Goal: Check status: Check status

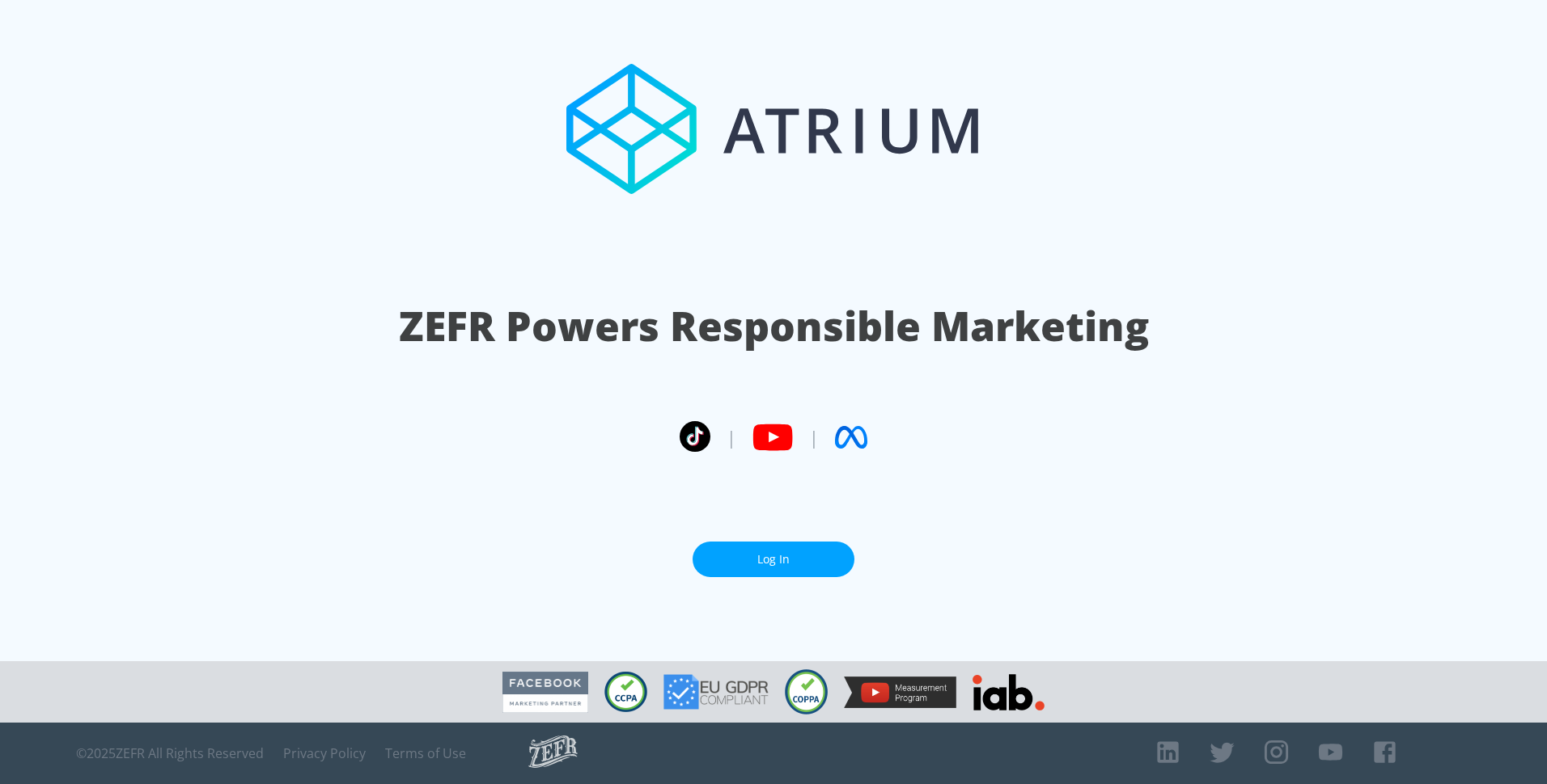
click at [786, 542] on link "Log In" at bounding box center [774, 560] width 162 height 37
click at [803, 558] on link "Log In" at bounding box center [774, 560] width 162 height 37
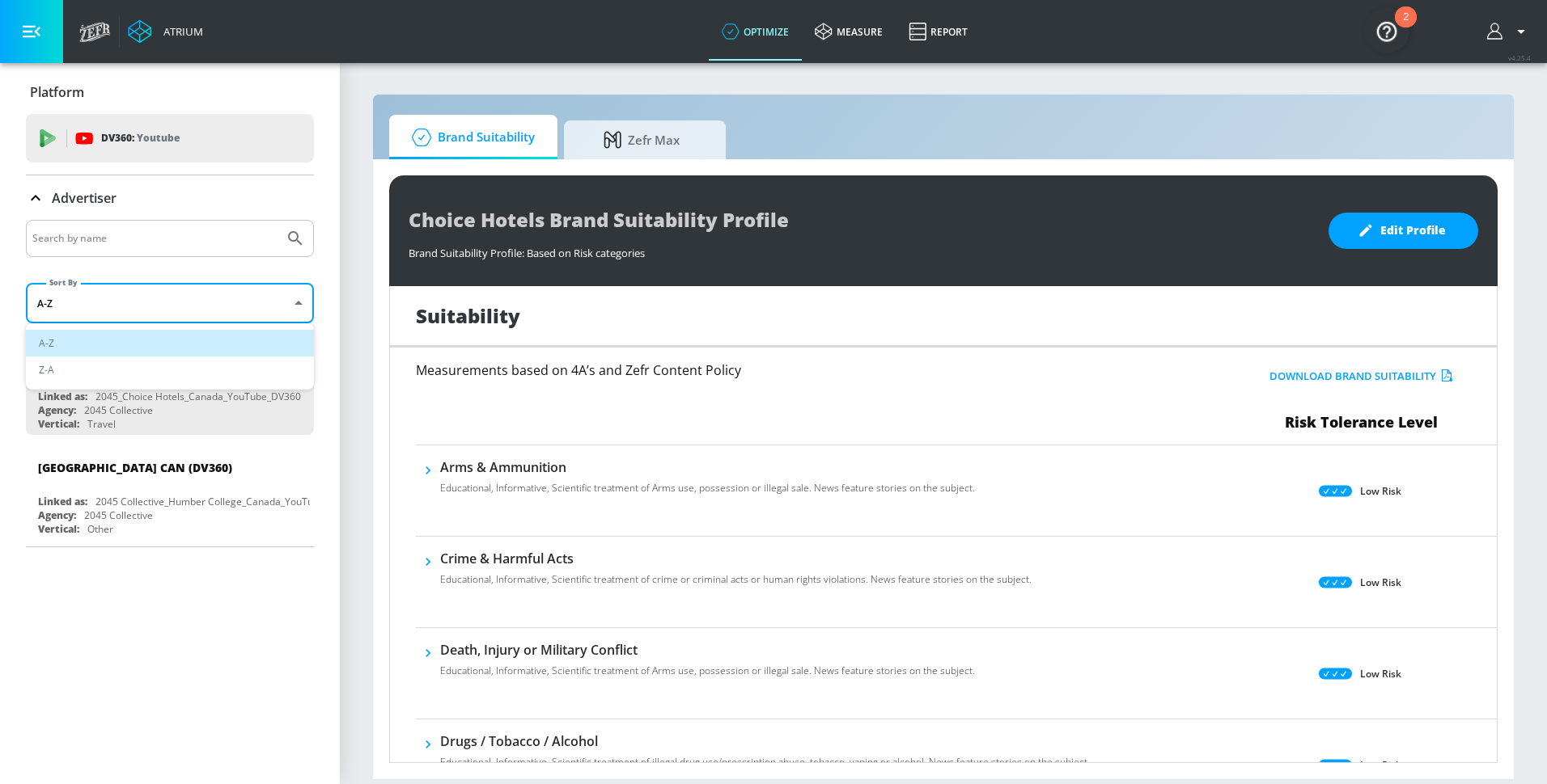
click at [159, 316] on body "Atrium optimize measure Report optimize measure Report v 4.25.4 Platform DV360:…" at bounding box center [773, 392] width 1547 height 784
click at [159, 316] on div at bounding box center [773, 392] width 1547 height 784
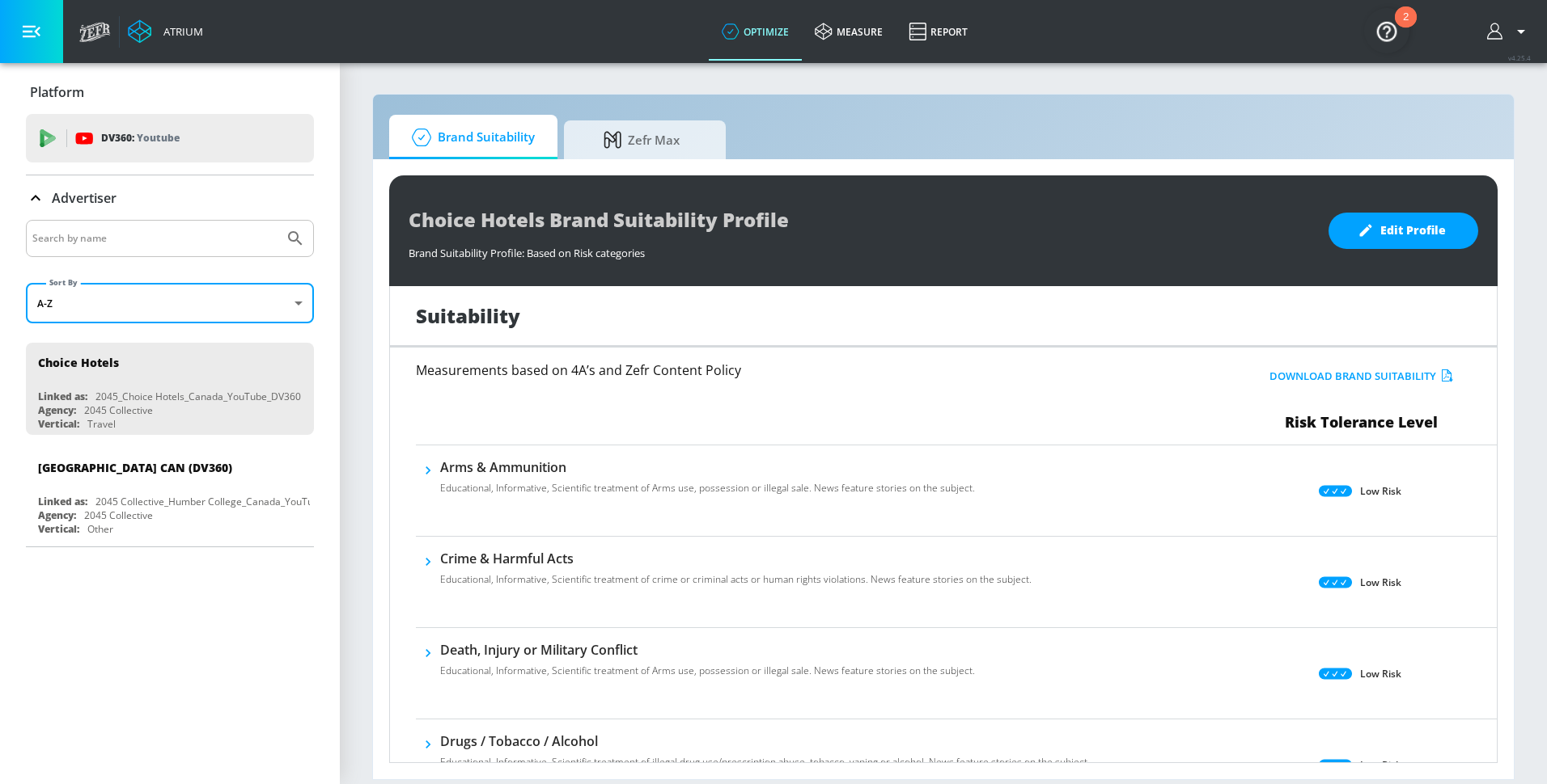
click at [50, 193] on div "Advertiser" at bounding box center [71, 198] width 91 height 19
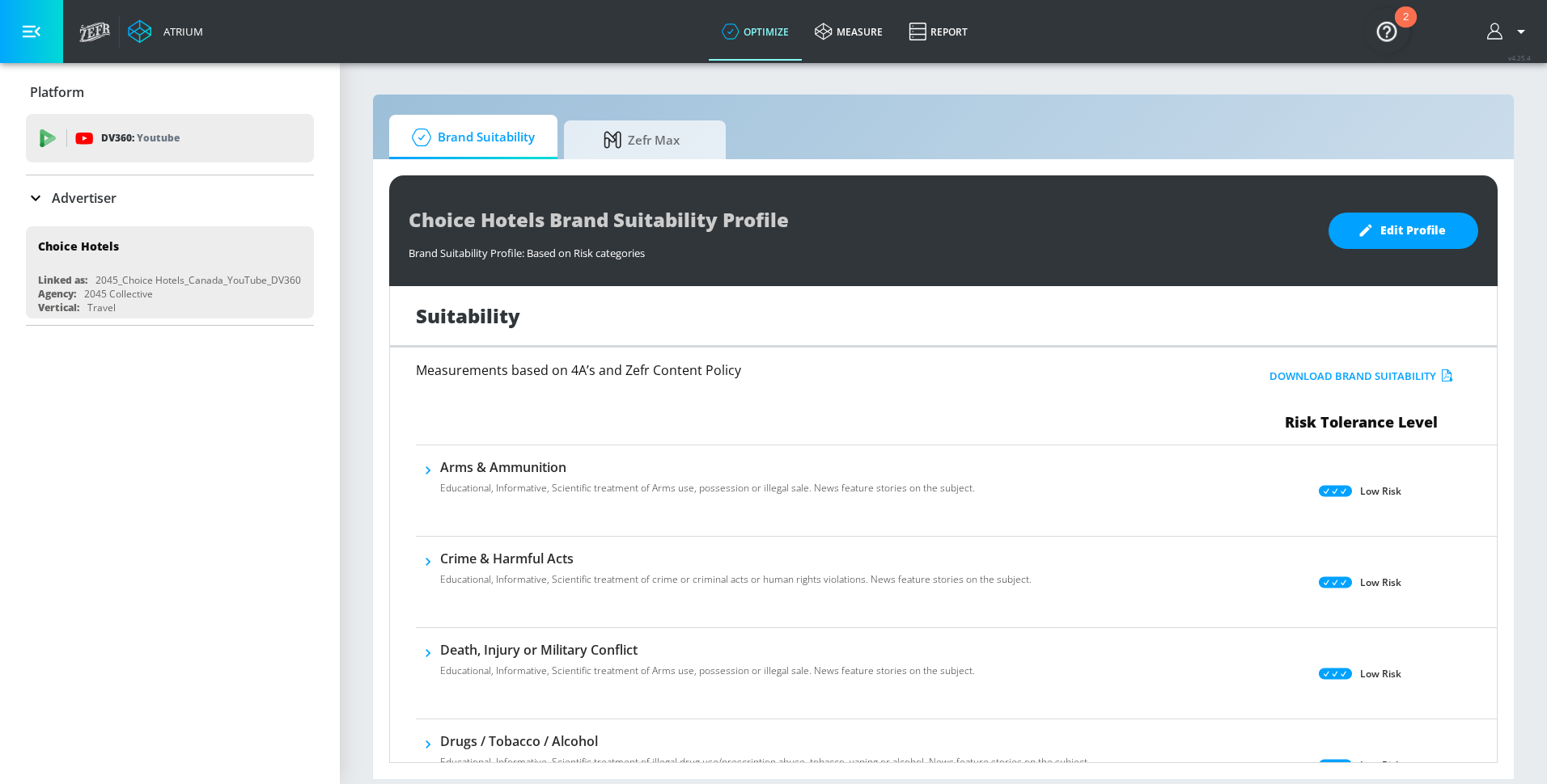
click at [49, 193] on div "Advertiser" at bounding box center [71, 198] width 91 height 19
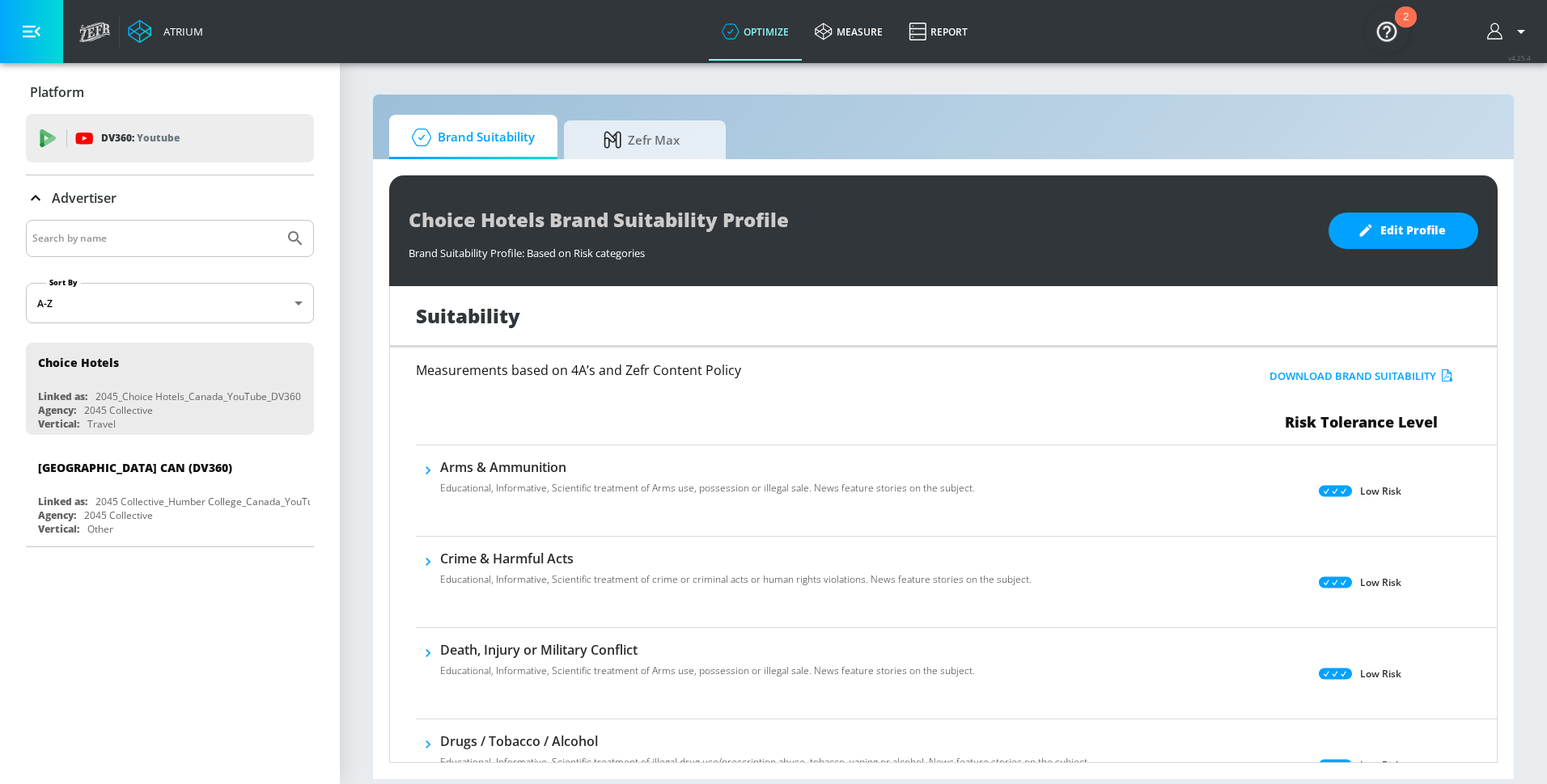
click at [85, 51] on div "Atrium" at bounding box center [141, 31] width 140 height 63
click at [92, 33] on icon at bounding box center [95, 31] width 31 height 20
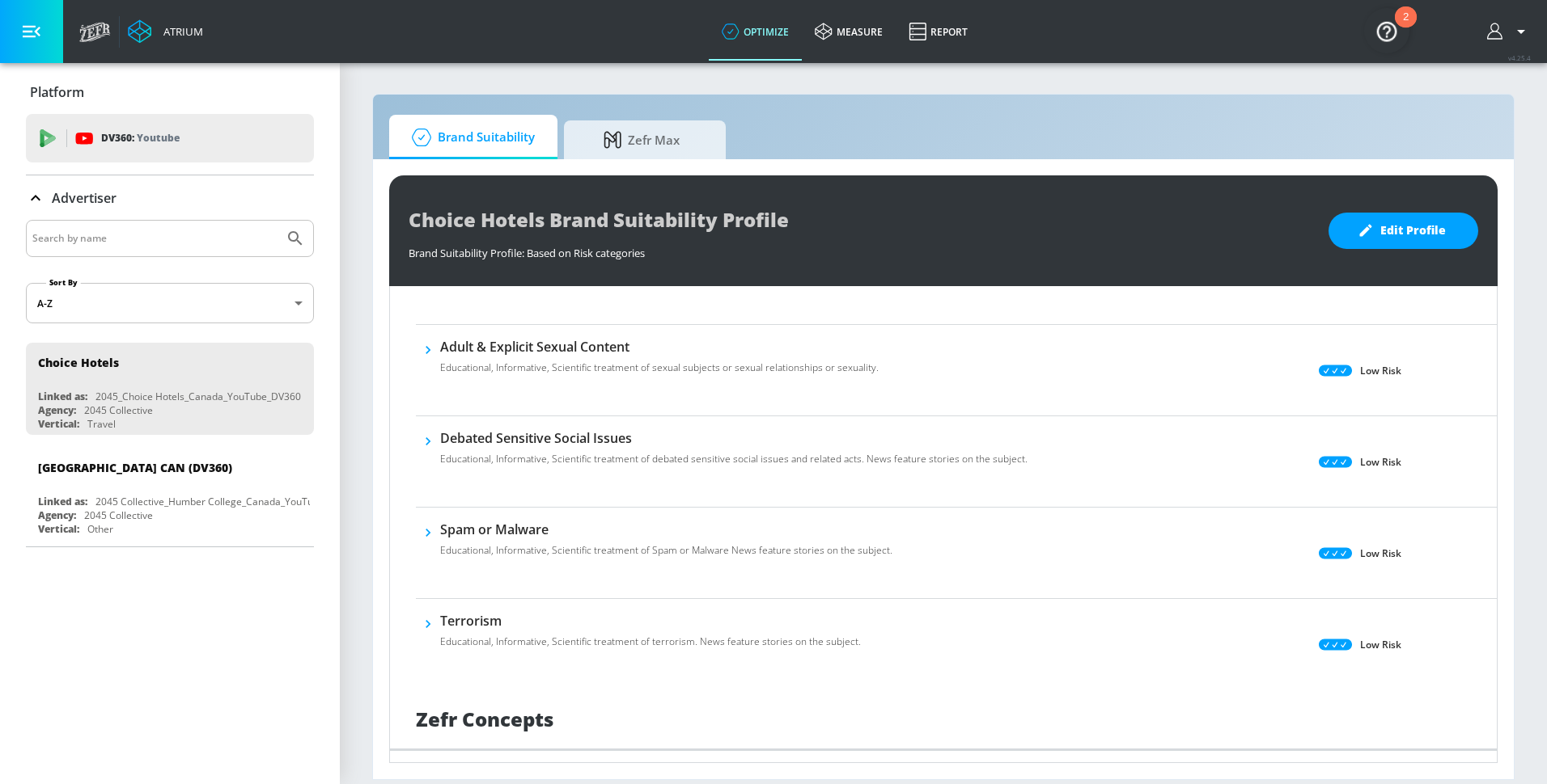
scroll to position [1200, 0]
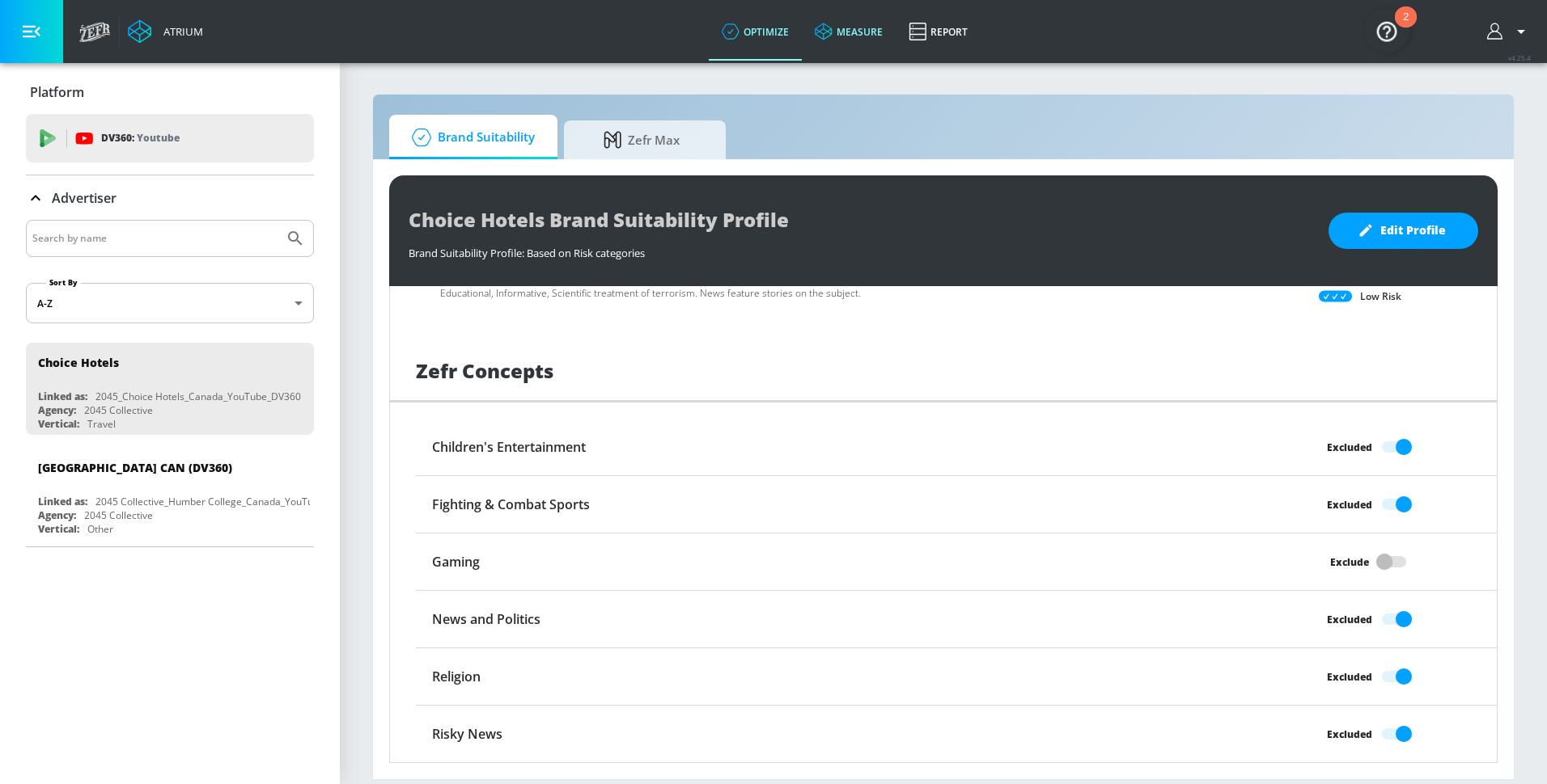
click at [852, 60] on link "measure" at bounding box center [849, 31] width 94 height 58
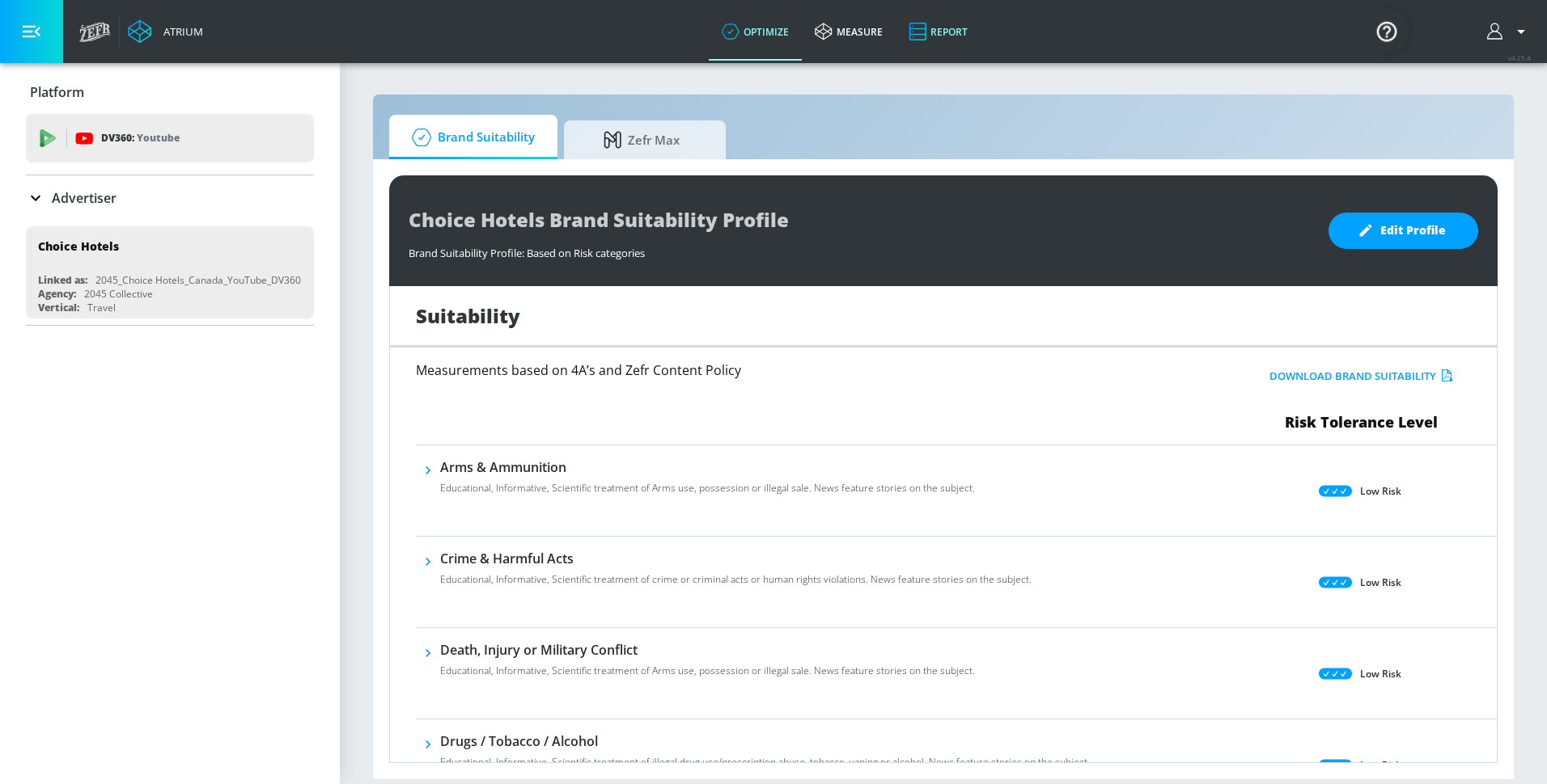
click at [950, 6] on link "Report" at bounding box center [938, 31] width 85 height 58
